Goal: Contribute content: Add original content to the website for others to see

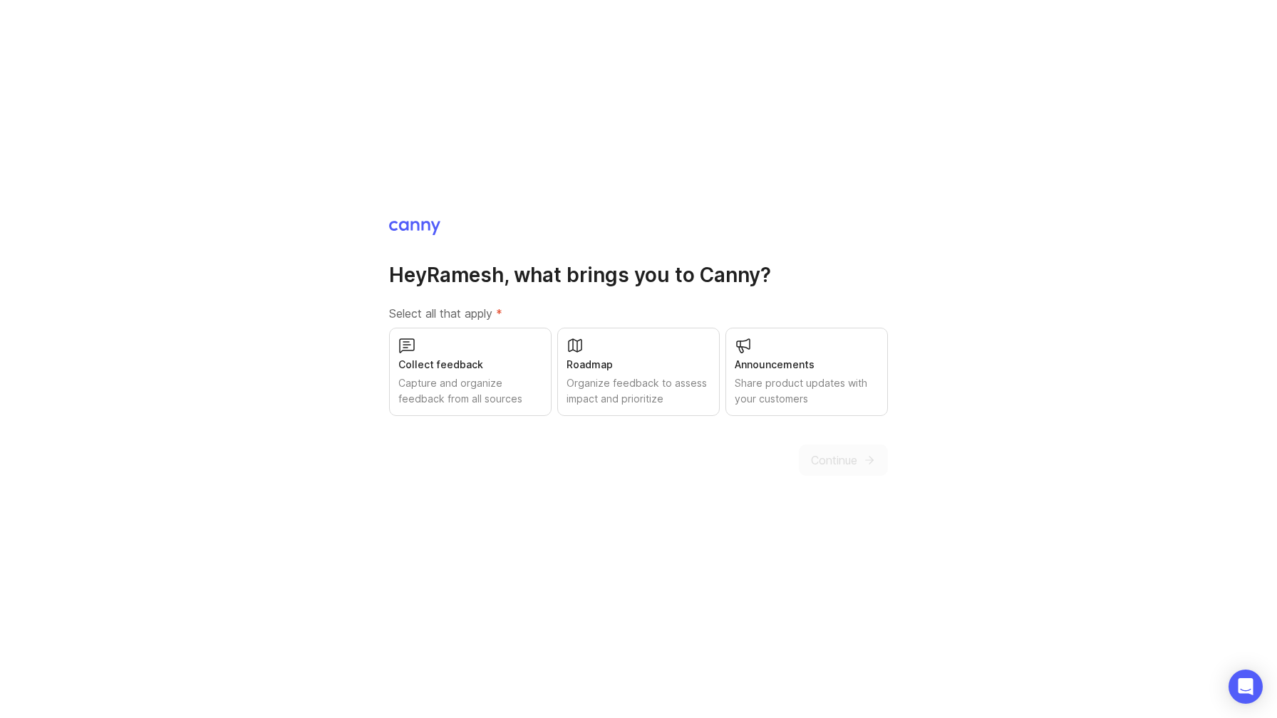
click at [766, 383] on div "Share product updates with your customers" at bounding box center [806, 390] width 144 height 31
click at [803, 446] on button "Continue" at bounding box center [843, 460] width 89 height 31
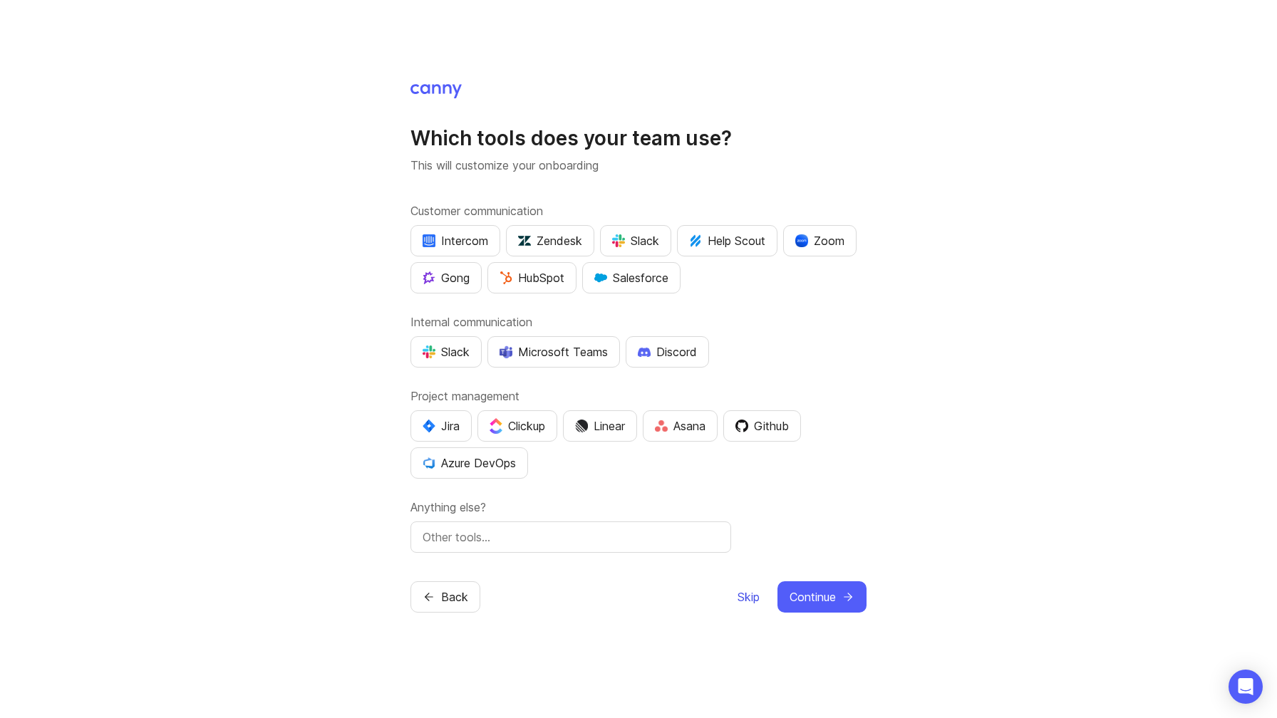
click at [741, 596] on span "Skip" at bounding box center [748, 596] width 22 height 17
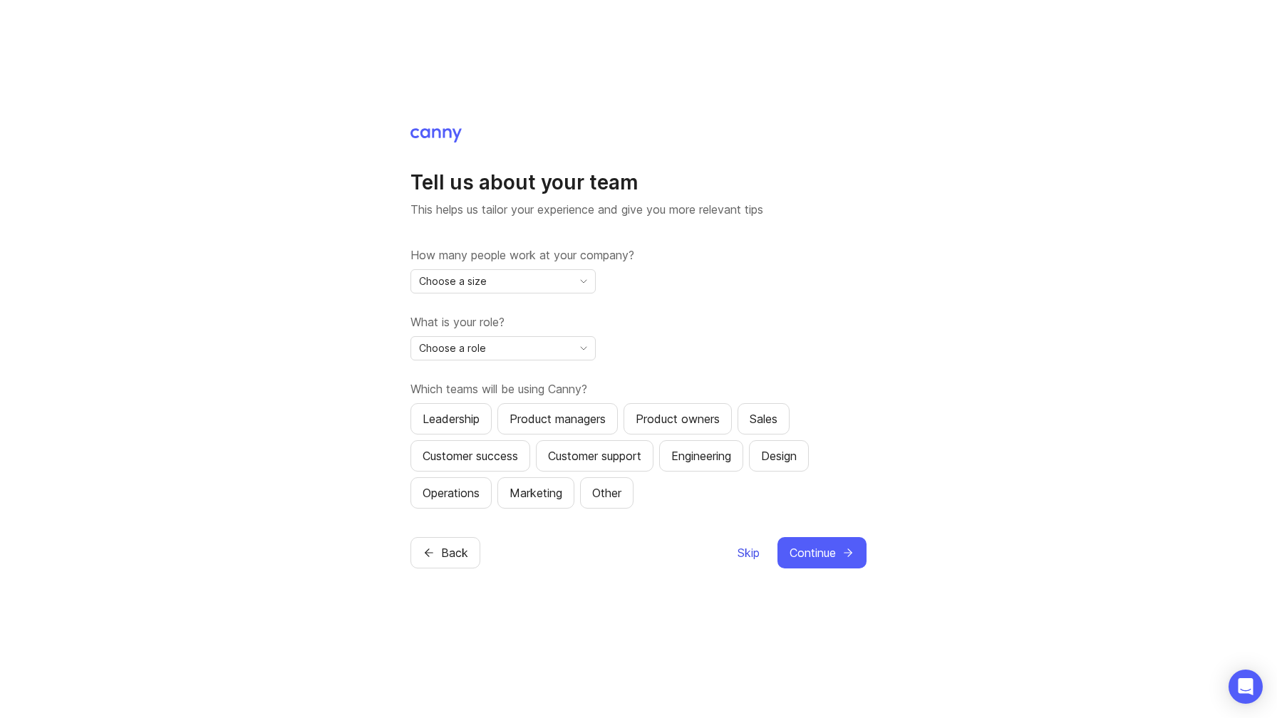
click at [739, 551] on span "Skip" at bounding box center [748, 552] width 22 height 17
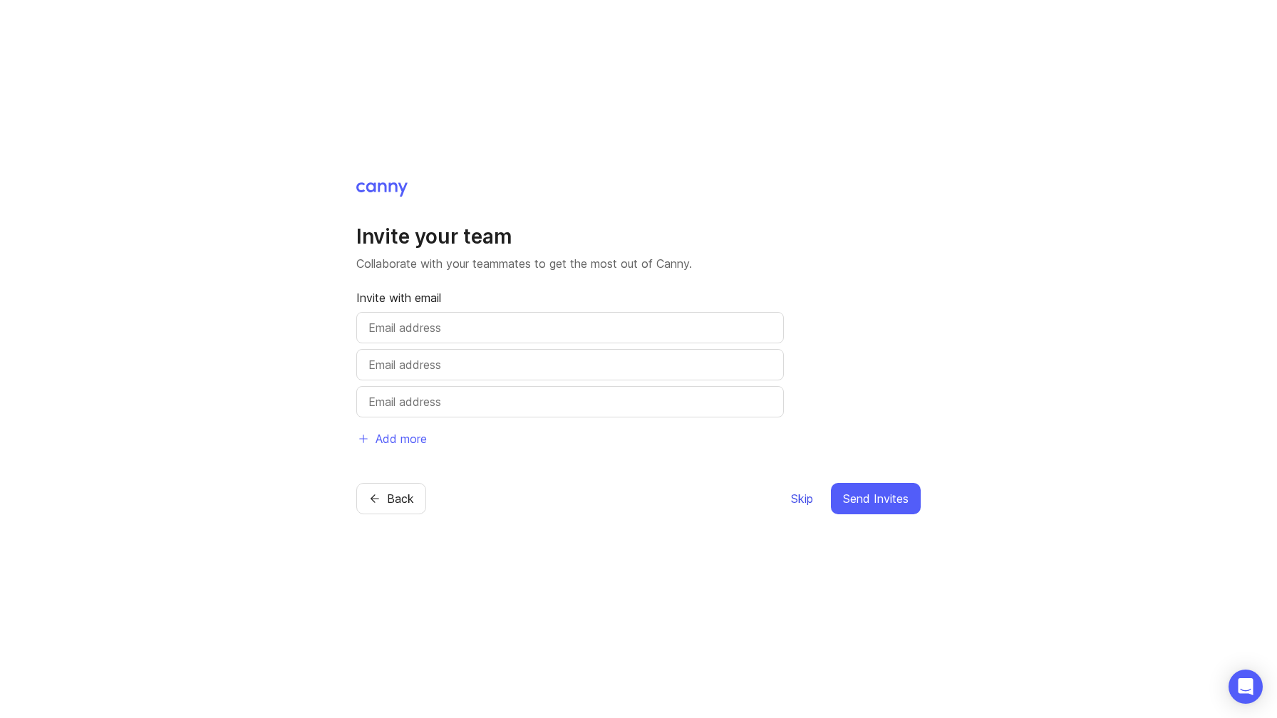
click at [800, 487] on button "Skip" at bounding box center [802, 498] width 24 height 31
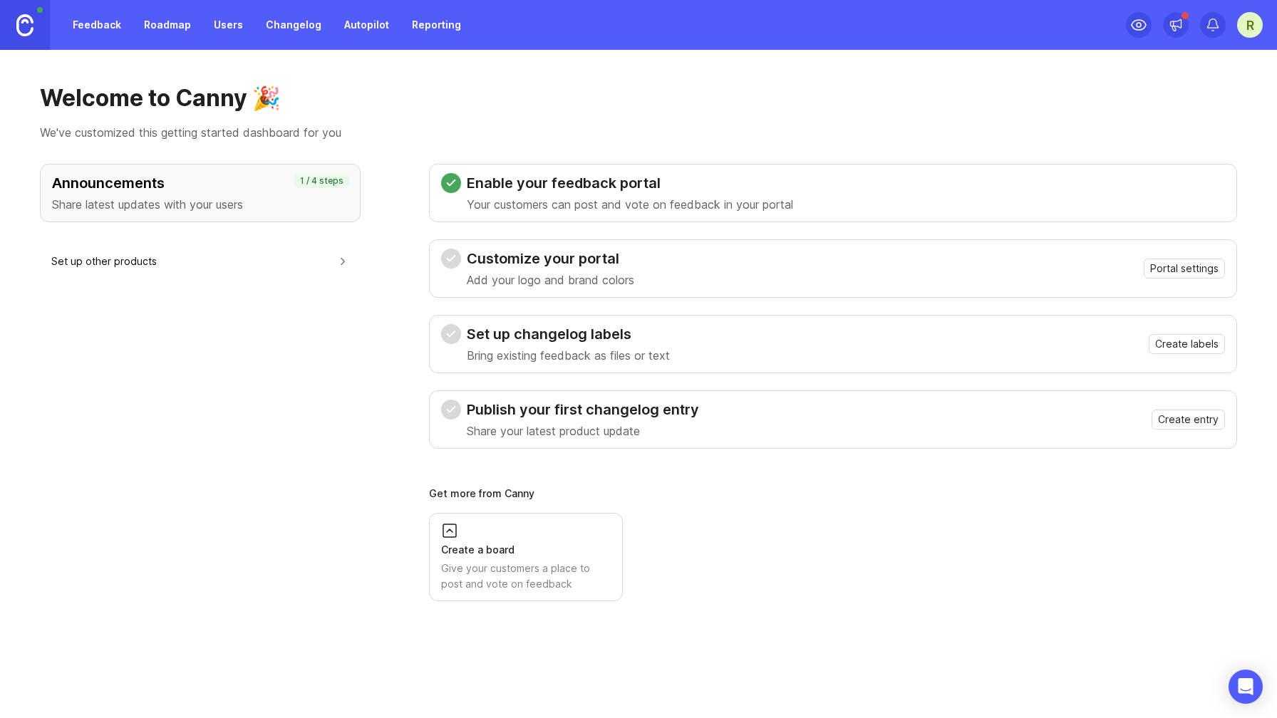
click at [802, 502] on div "Get more from Canny Create a board Give your customers a place to post and vote…" at bounding box center [833, 545] width 808 height 113
click at [282, 23] on link "Changelog" at bounding box center [293, 25] width 73 height 26
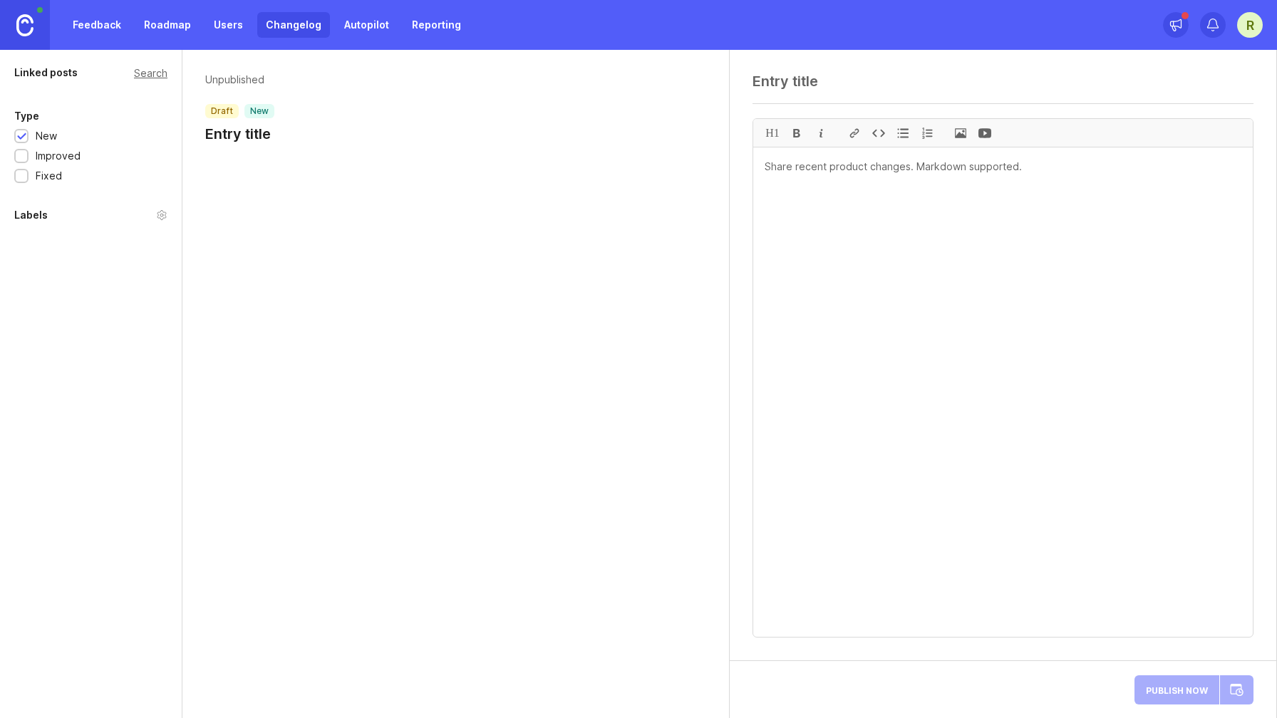
click at [825, 89] on textarea at bounding box center [1002, 81] width 501 height 17
click at [800, 93] on div at bounding box center [1002, 86] width 501 height 27
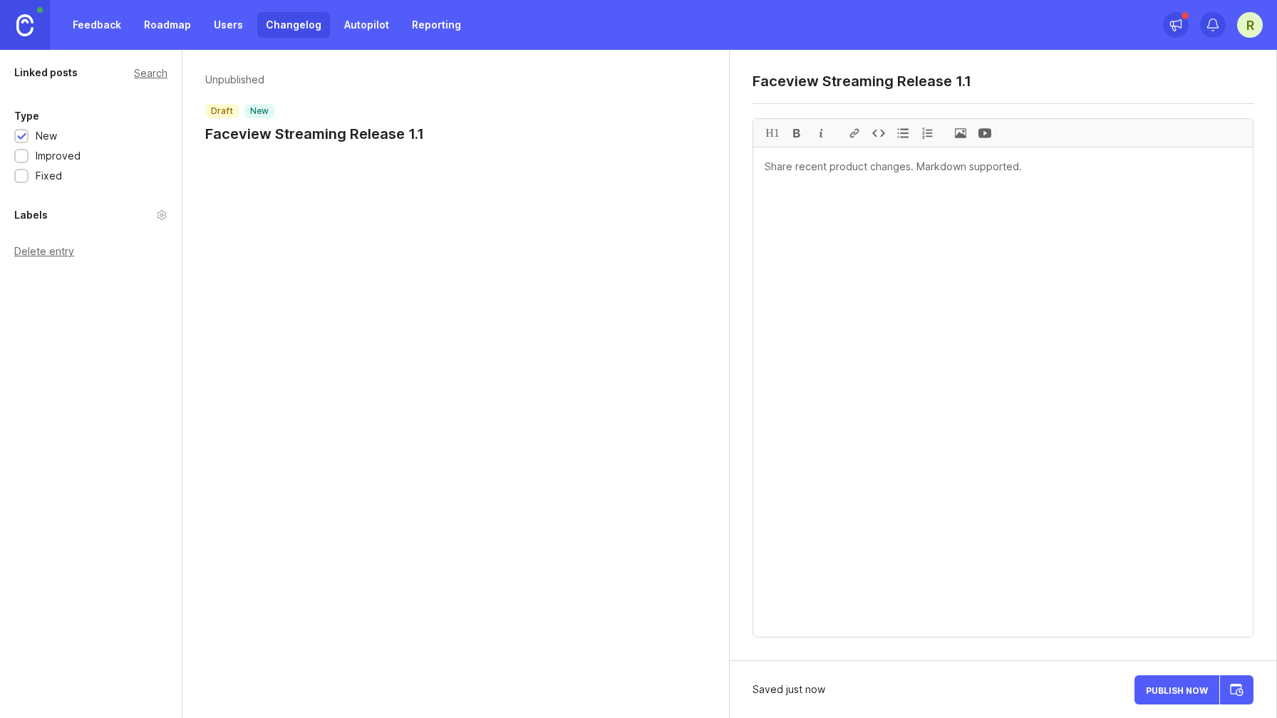
type textarea "Faceview Streaming Release 1.1"
click at [488, 320] on div "Unpublished draft new Faceview Streaming Release 1.1" at bounding box center [455, 384] width 547 height 668
click at [871, 256] on textarea at bounding box center [1002, 391] width 499 height 489
click at [1167, 687] on span "Publish Now" at bounding box center [1176, 689] width 62 height 9
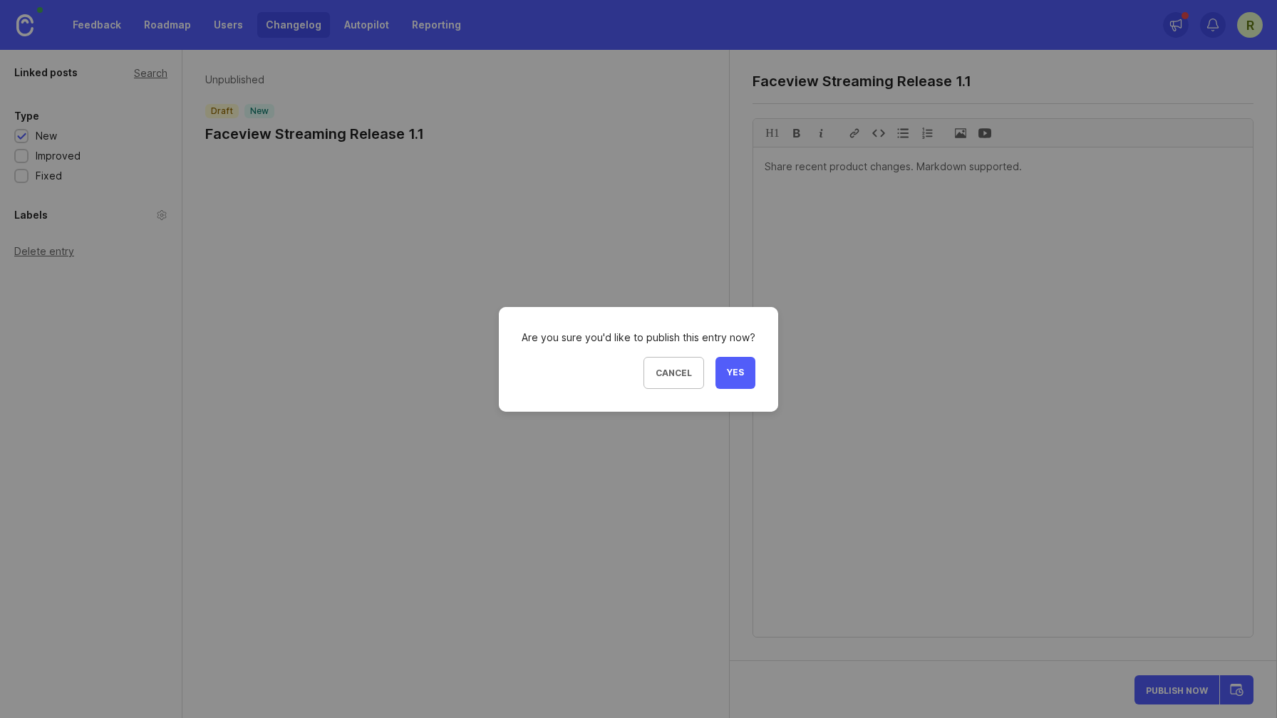
click at [728, 378] on span "Yes" at bounding box center [735, 373] width 17 height 12
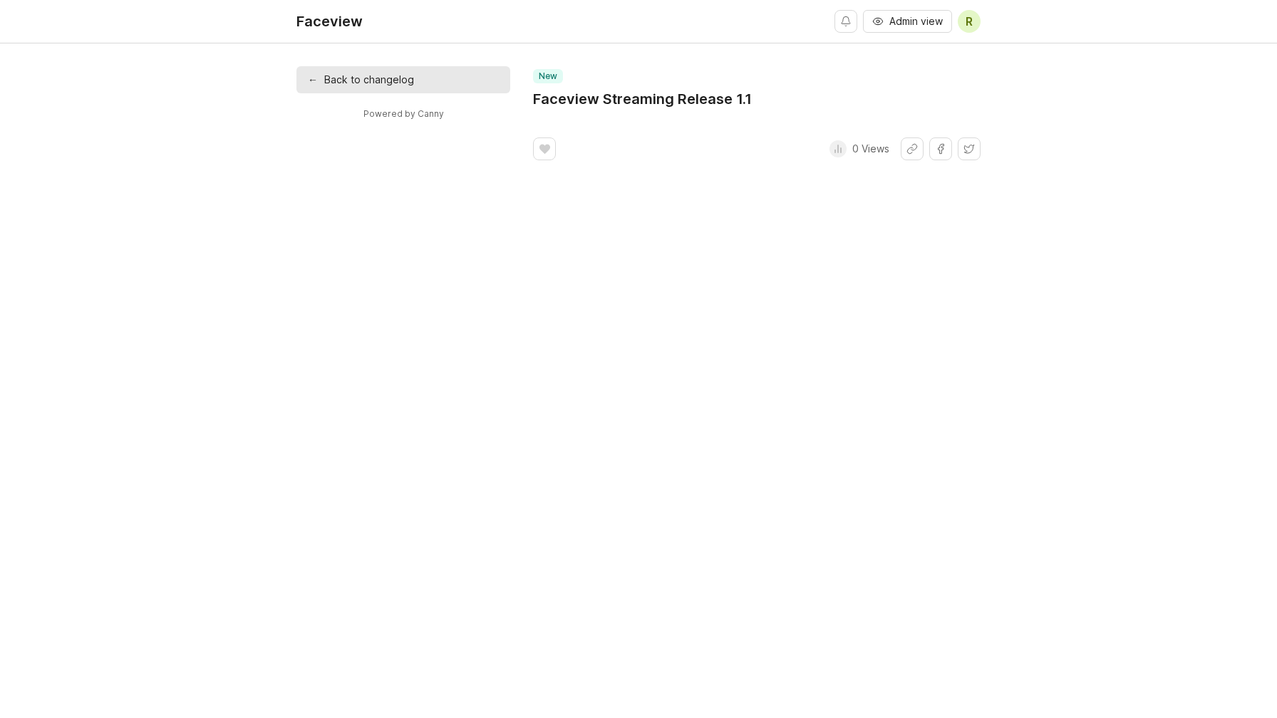
drag, startPoint x: 536, startPoint y: 103, endPoint x: 696, endPoint y: 101, distance: 159.6
click at [696, 101] on h1 "Faceview Streaming Release 1.1" at bounding box center [642, 99] width 219 height 20
click at [919, 155] on button "Share link" at bounding box center [911, 148] width 23 height 23
click at [893, 217] on div "Faceview Admin view R ← Back to changelog Powered by Canny new Faceview Streami…" at bounding box center [638, 359] width 1277 height 718
